Goal: Task Accomplishment & Management: Manage account settings

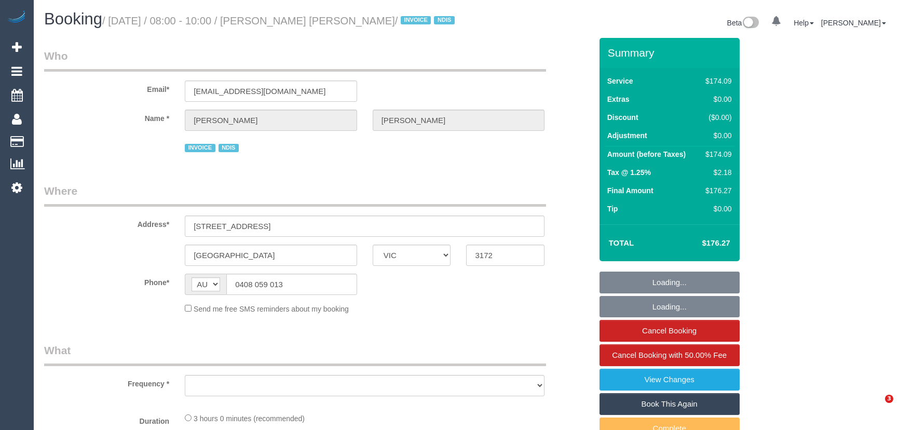
select select "VIC"
select select "object:555"
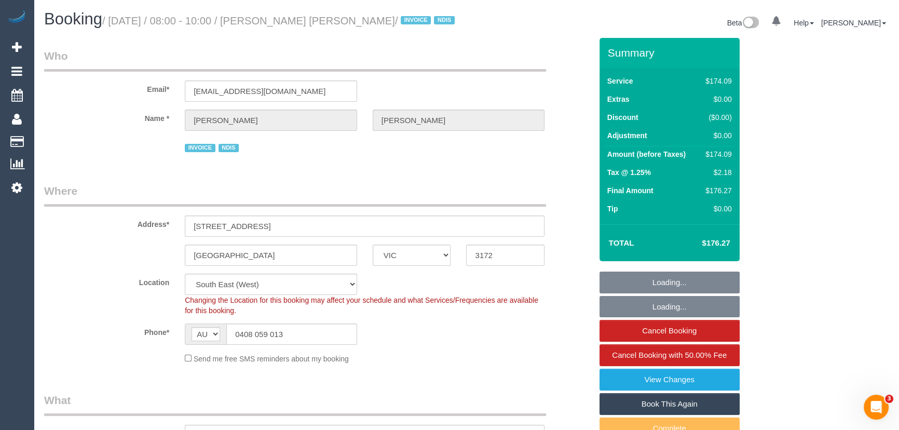
select select "180"
select select "number:27"
select select "number:14"
select select "number:18"
select select "number:24"
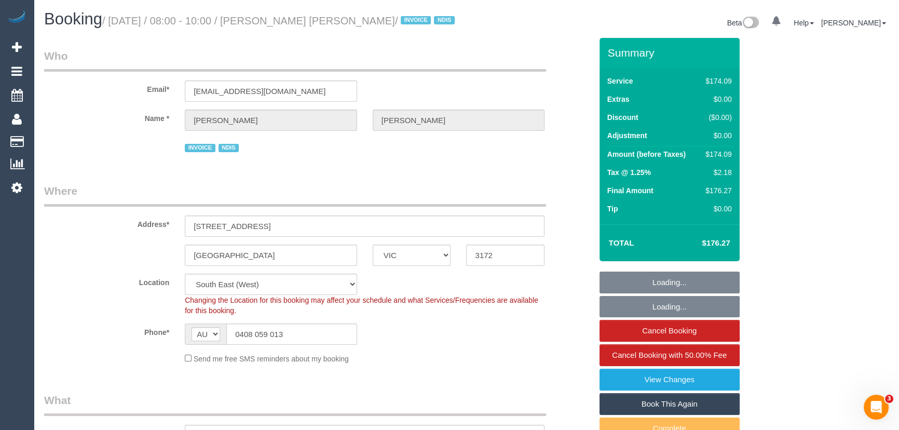
select select "number:35"
select select "object:769"
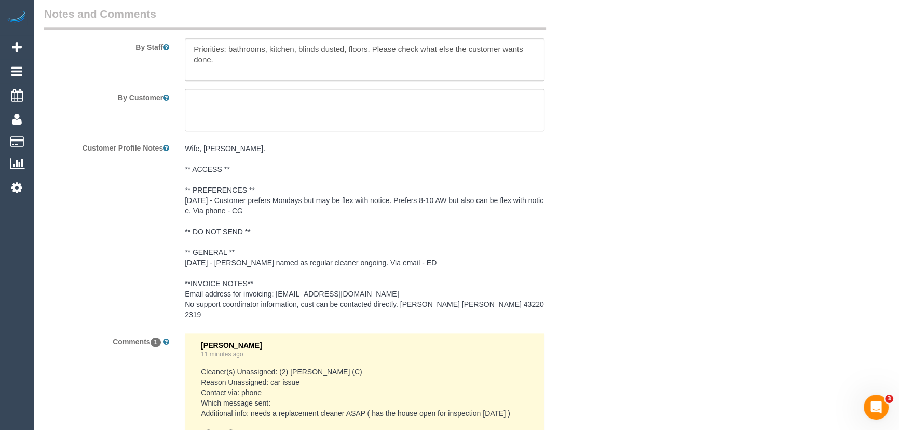
scroll to position [1597, 0]
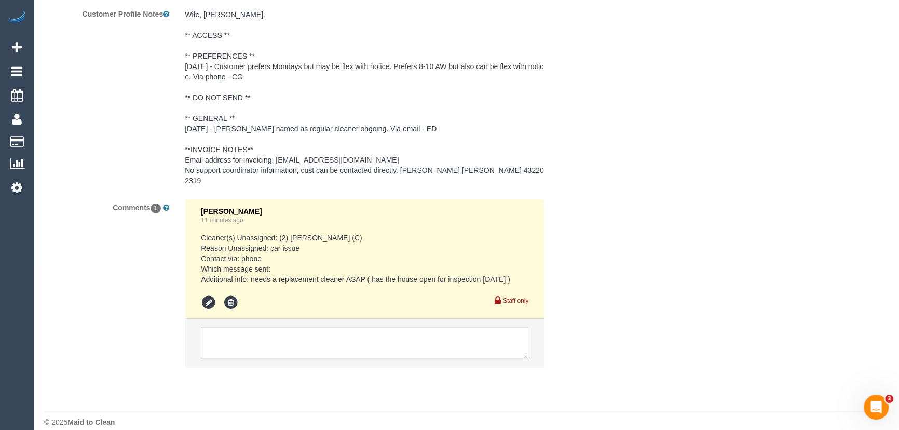
click at [250, 326] on textarea at bounding box center [365, 342] width 328 height 32
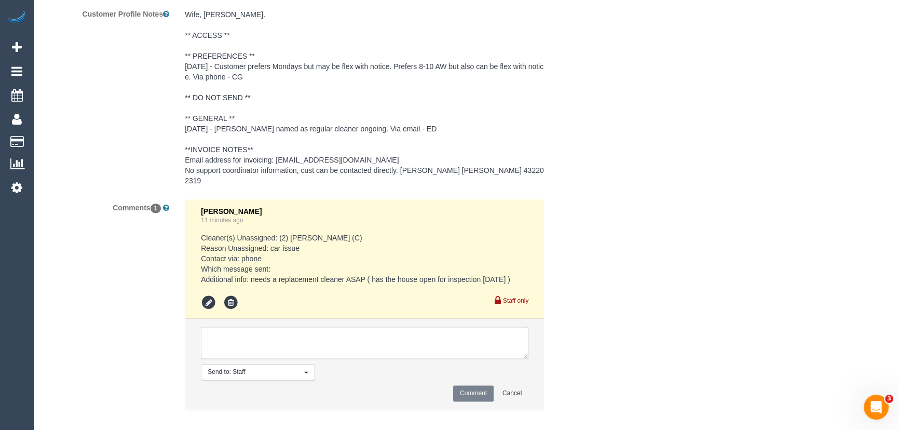
paste textarea "@jessica / @rose - This customer needs a cover cleaner urgently as they have th…"
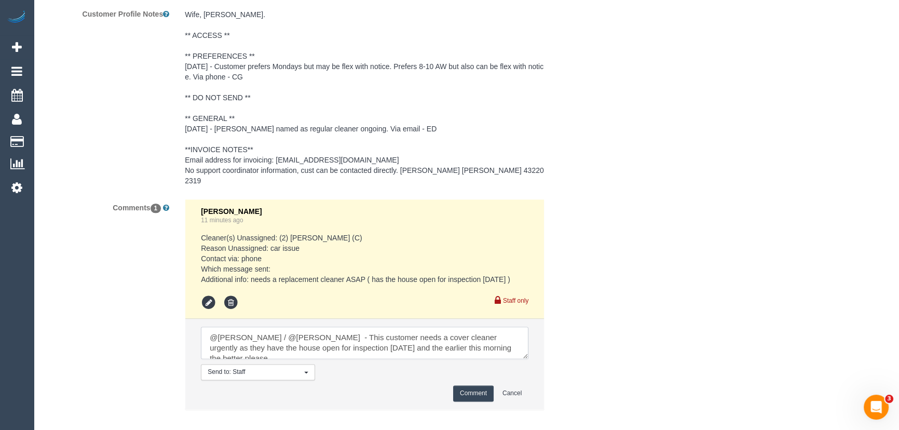
scroll to position [4, 0]
click at [498, 332] on textarea at bounding box center [365, 342] width 328 height 32
drag, startPoint x: 280, startPoint y: 322, endPoint x: 178, endPoint y: 322, distance: 101.7
click at [178, 322] on div "Chellsea Espinosa 11 minutes ago Cleaner(s) Unassigned: (2) Priyanshi Patel (C)…" at bounding box center [364, 310] width 375 height 222
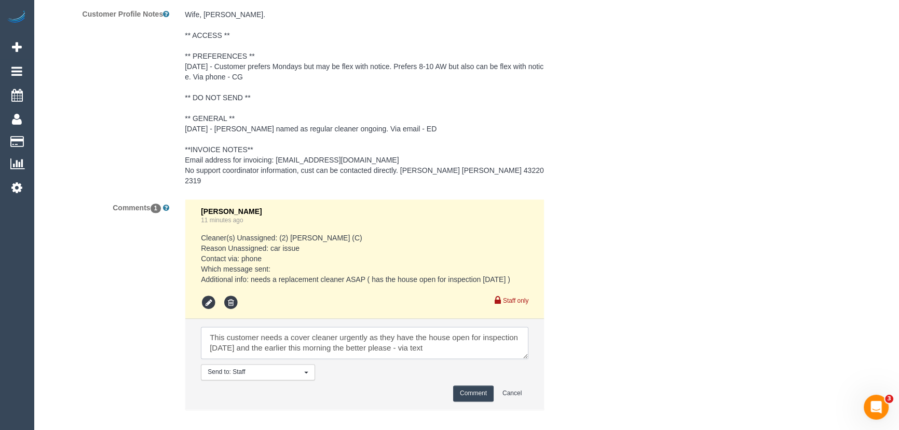
type textarea "This customer needs a cover cleaner urgently as they have the house open for in…"
click at [479, 385] on button "Comment" at bounding box center [473, 393] width 40 height 16
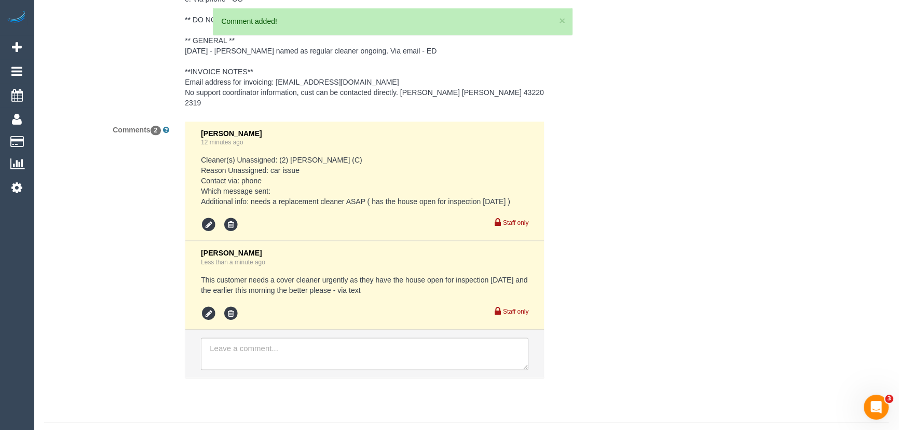
scroll to position [1685, 0]
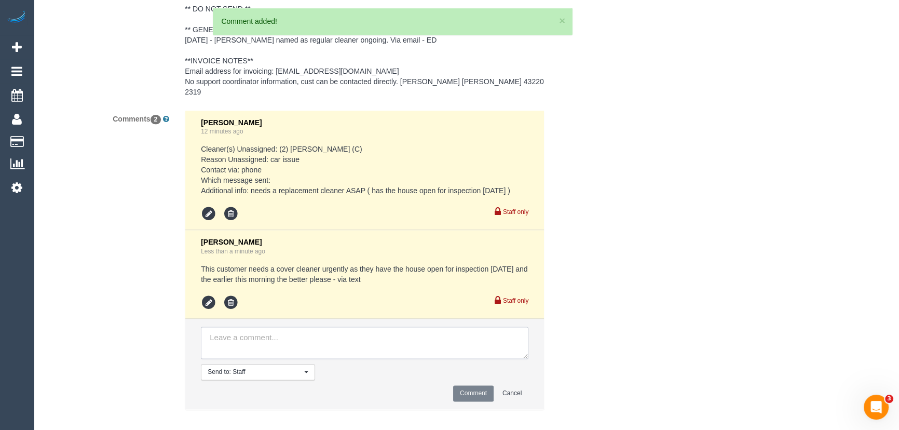
click at [232, 326] on textarea at bounding box center [365, 342] width 328 height 32
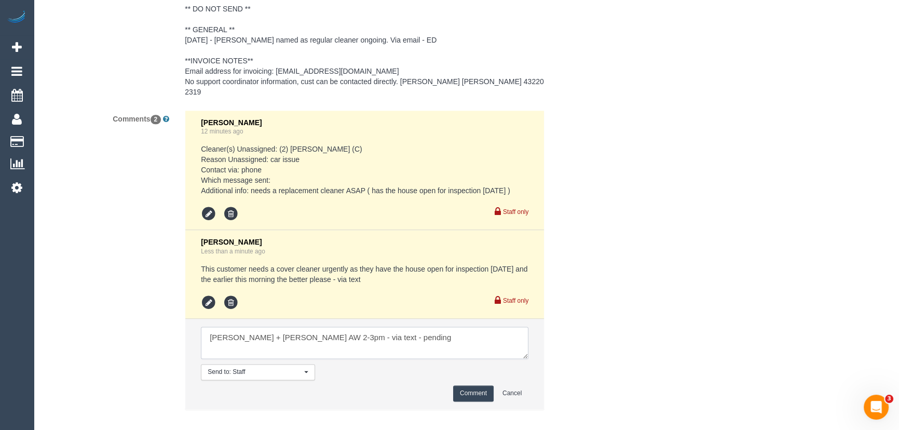
type textarea "Paul + Barbara AW 2-3pm - via text - pending"
click at [468, 385] on button "Comment" at bounding box center [473, 393] width 40 height 16
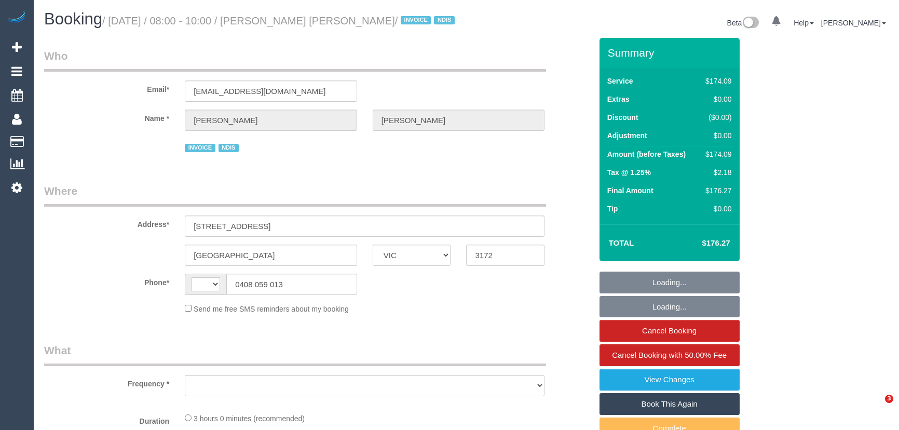
select select "VIC"
select select "string:AU"
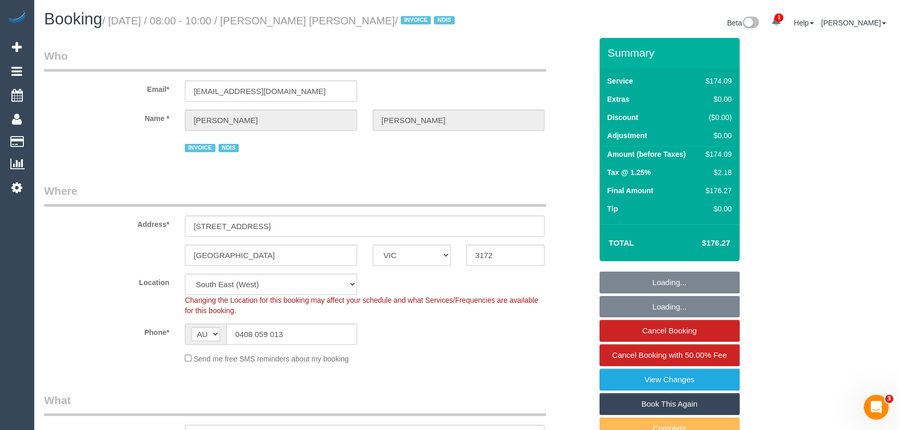
select select "object:796"
select select "180"
select select "number:27"
select select "number:14"
select select "number:18"
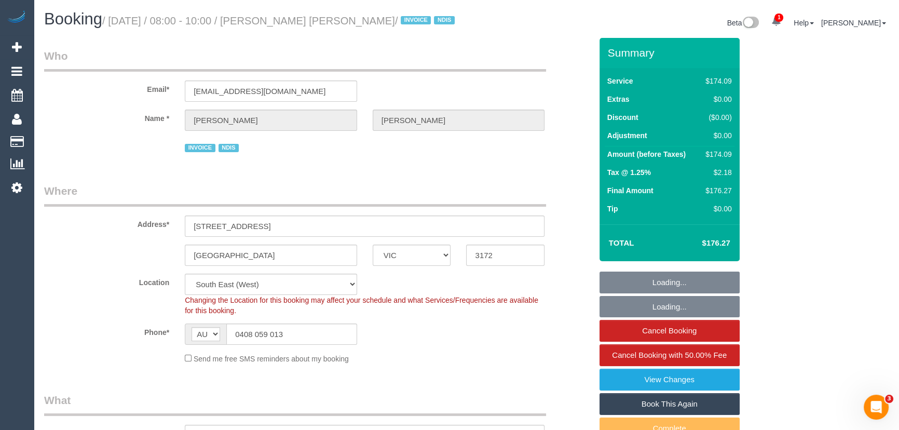
select select "number:24"
select select "number:35"
select select "object:805"
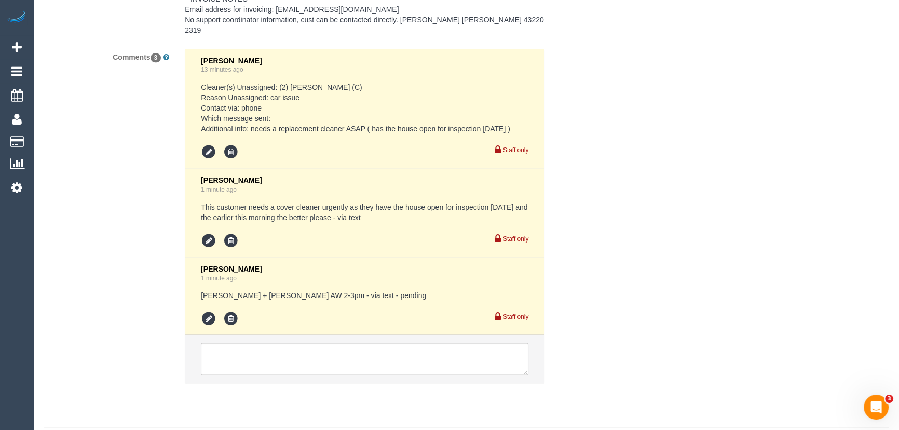
scroll to position [1763, 0]
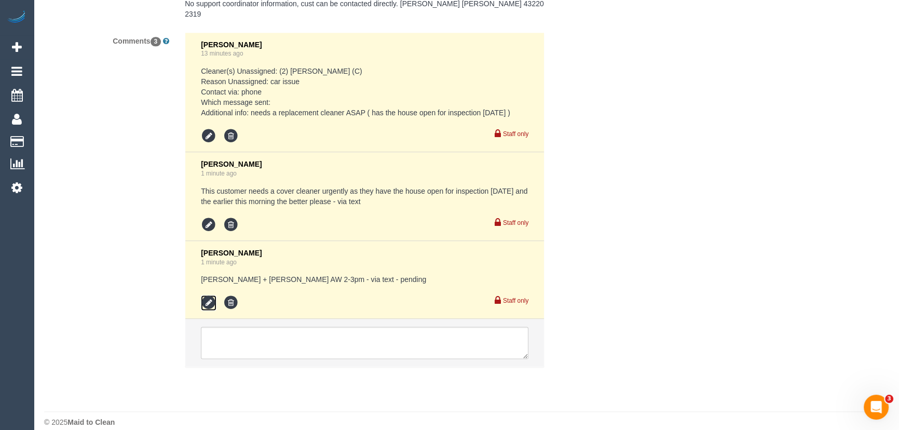
click at [212, 295] on icon at bounding box center [209, 303] width 16 height 16
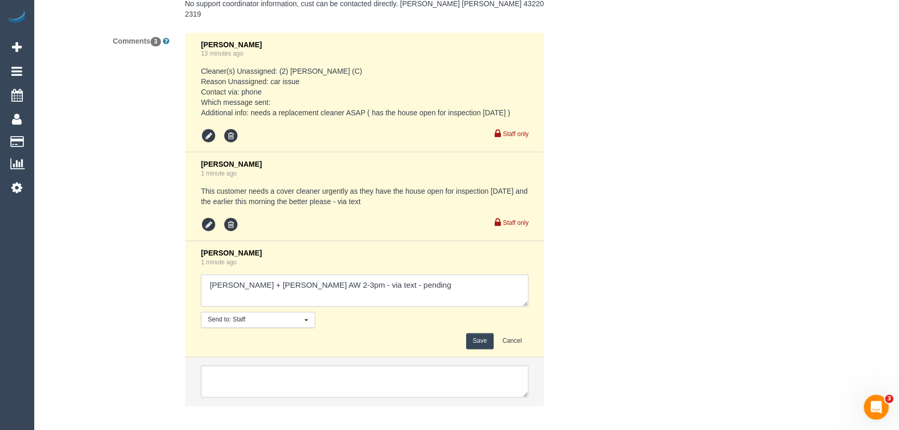
click at [416, 285] on textarea at bounding box center [365, 290] width 328 height 32
type textarea "Paul + Barbara AW 2-3pm - via text - pending Lahiru AW 1-2pm - via text - pendi…"
click at [474, 333] on button "Save" at bounding box center [480, 341] width 28 height 16
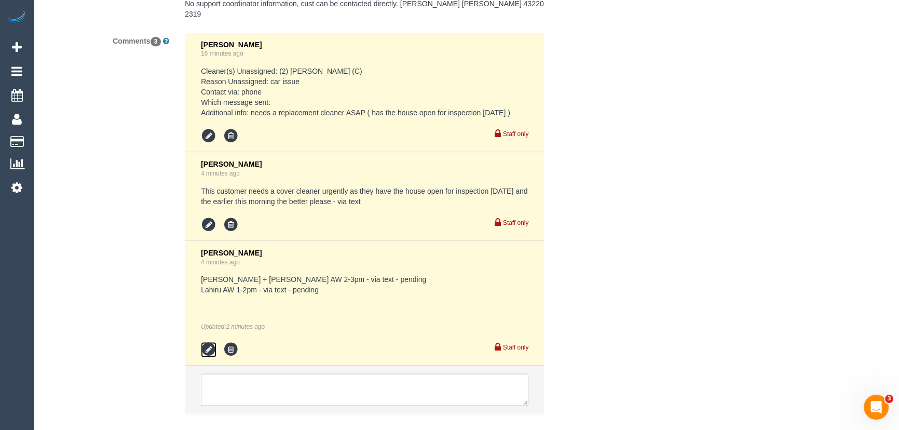
click at [205, 343] on icon at bounding box center [209, 350] width 16 height 16
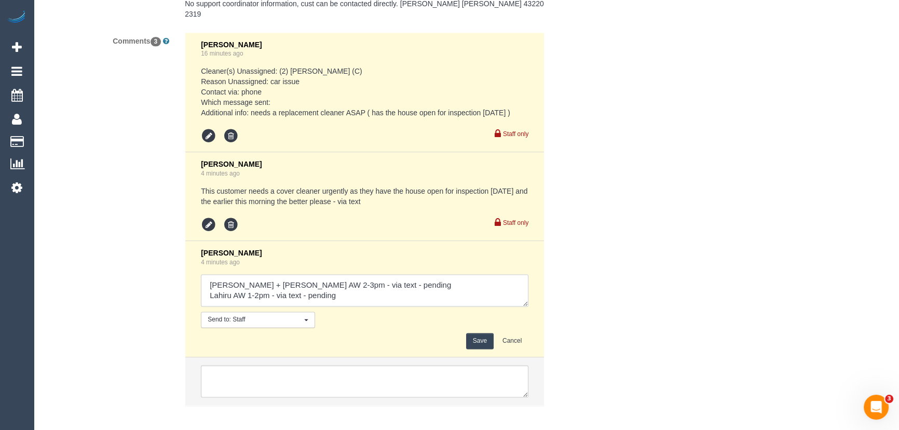
click at [343, 287] on textarea at bounding box center [365, 290] width 328 height 32
type textarea "[PERSON_NAME] + [PERSON_NAME] AW 2-3pm - via text - pending Lahiru AW 1-2pm - v…"
click at [479, 333] on button "Save" at bounding box center [480, 341] width 28 height 16
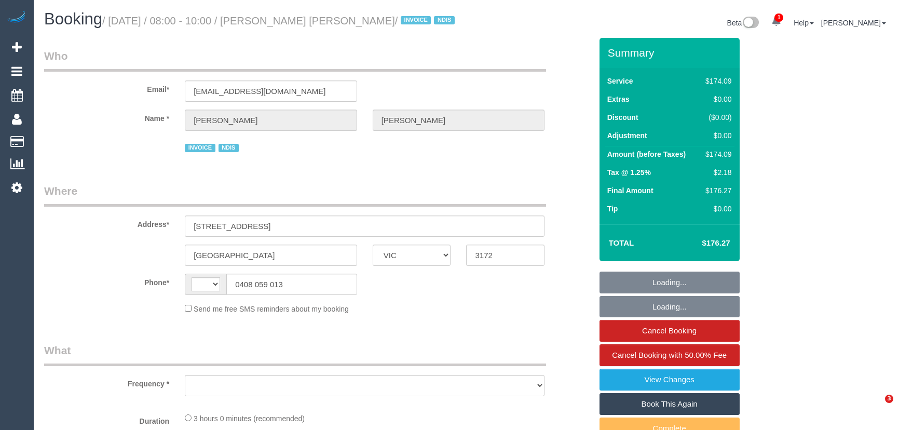
select select "VIC"
select select "string:AU"
select select "object:592"
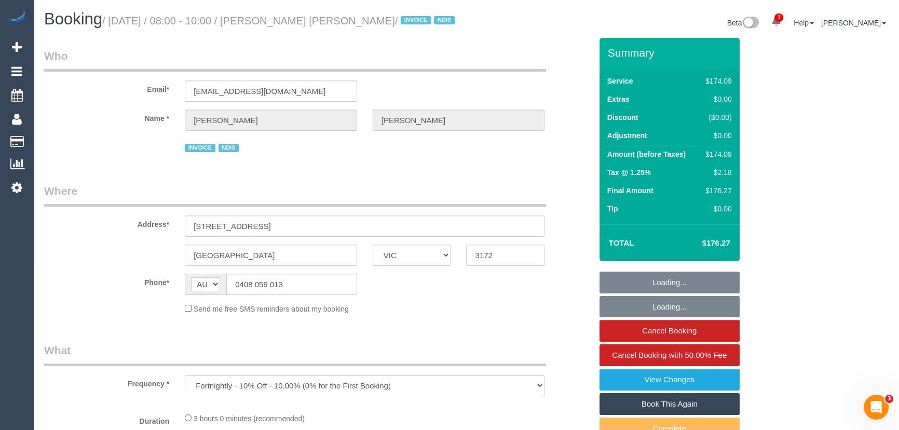
select select "180"
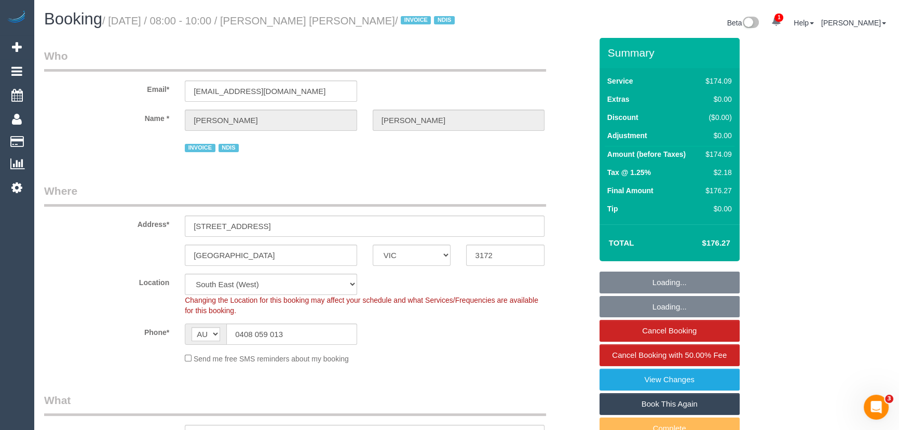
select select "object:818"
select select "number:27"
select select "number:14"
select select "number:18"
select select "number:24"
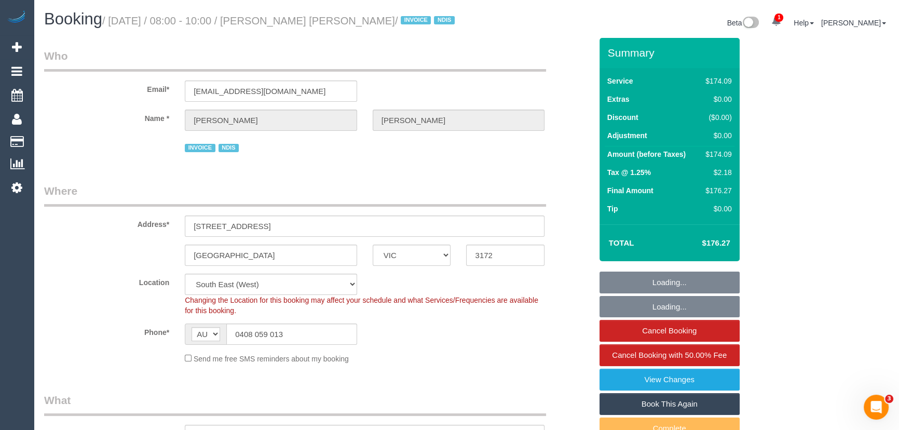
select select "number:35"
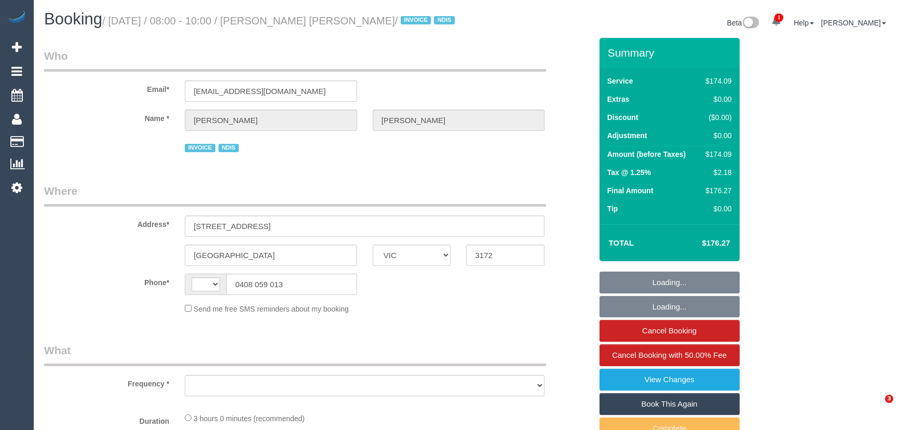
select select "VIC"
select select "string:AU"
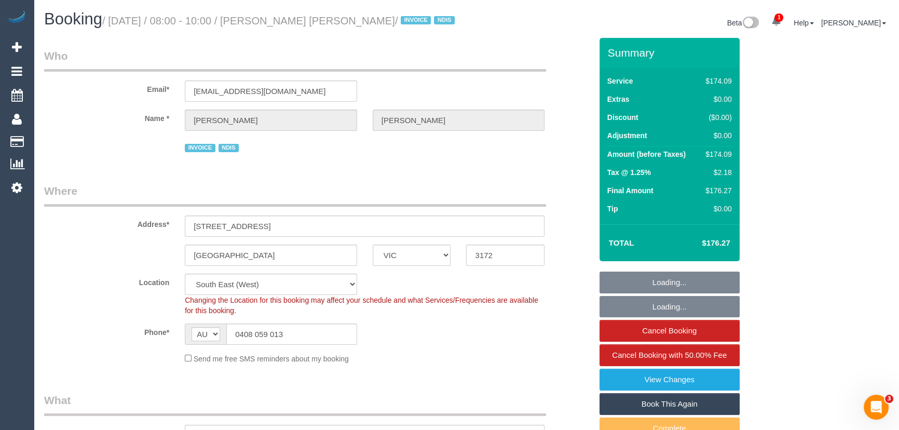
select select "object:804"
select select "180"
select select "number:27"
select select "number:14"
select select "number:18"
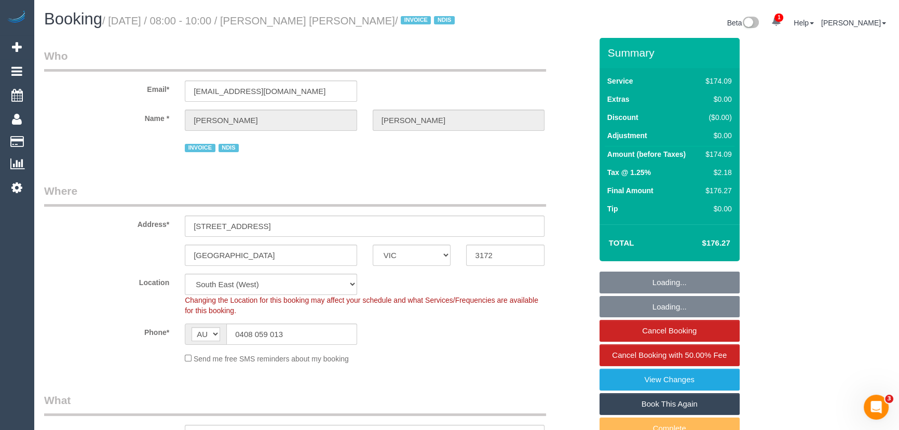
select select "number:24"
select select "number:35"
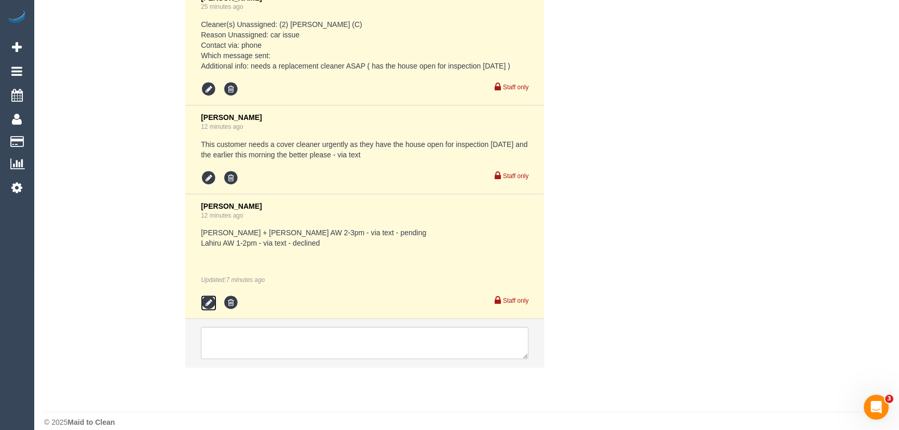
click at [208, 295] on icon at bounding box center [209, 303] width 16 height 16
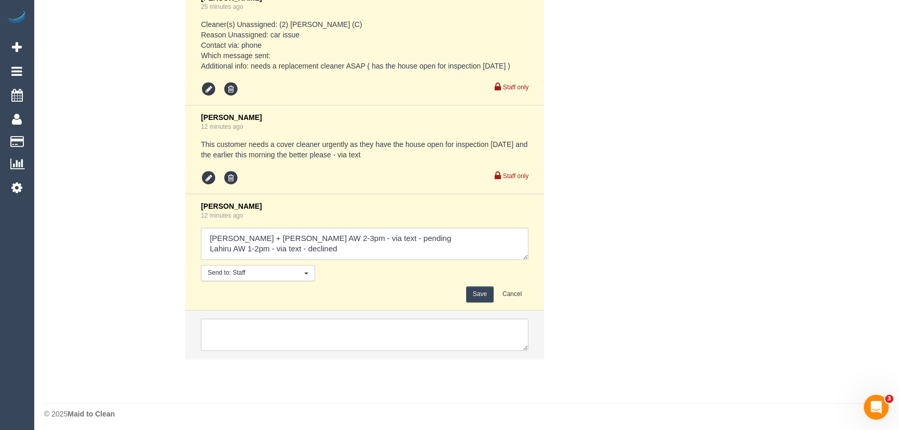
scroll to position [1801, 0]
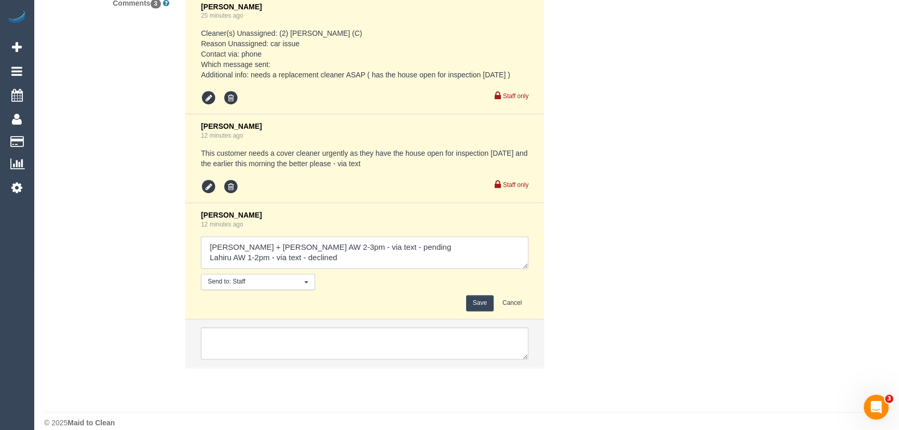
click at [396, 238] on textarea at bounding box center [365, 252] width 328 height 32
type textarea "Paul + Barbara AW 2-3pm - via text - declined Lahiru AW 1-2pm - via text - decl…"
click at [475, 295] on button "Save" at bounding box center [480, 303] width 28 height 16
